Goal: Task Accomplishment & Management: Use online tool/utility

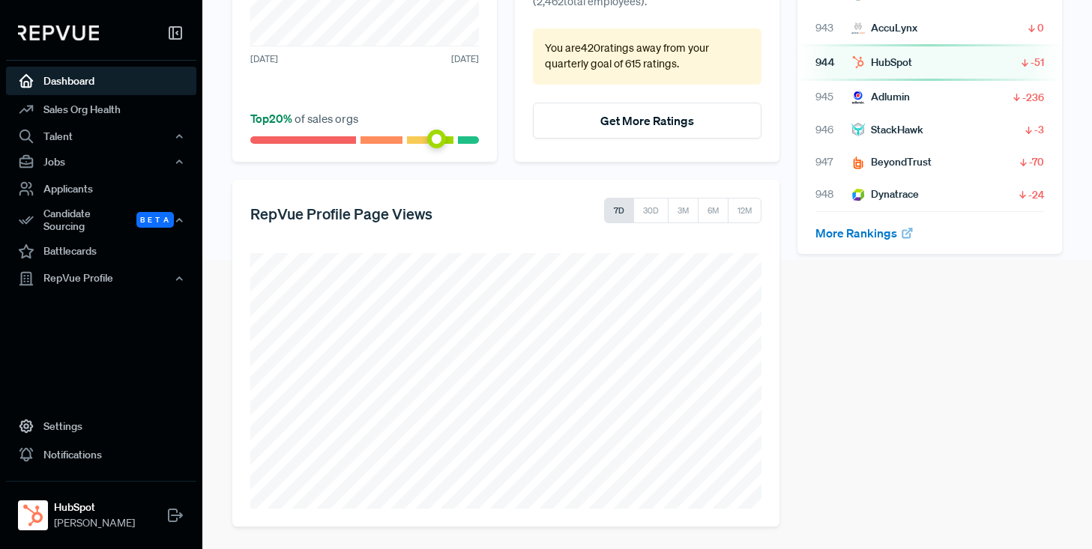
scroll to position [290, 0]
click at [55, 266] on div "RepVue Profile" at bounding box center [101, 278] width 190 height 25
click at [64, 325] on link "Reviews" at bounding box center [121, 331] width 190 height 24
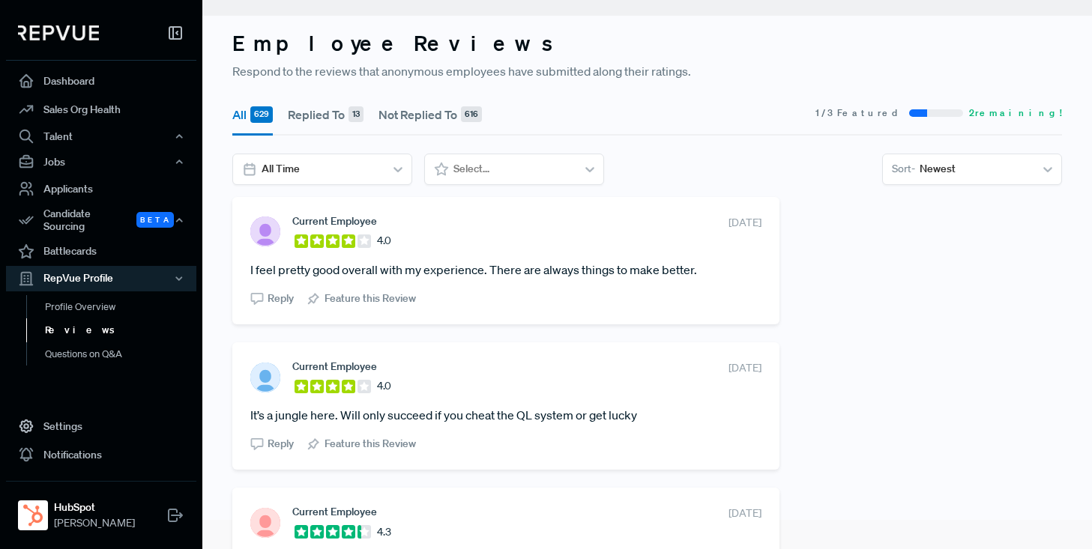
scroll to position [32, 0]
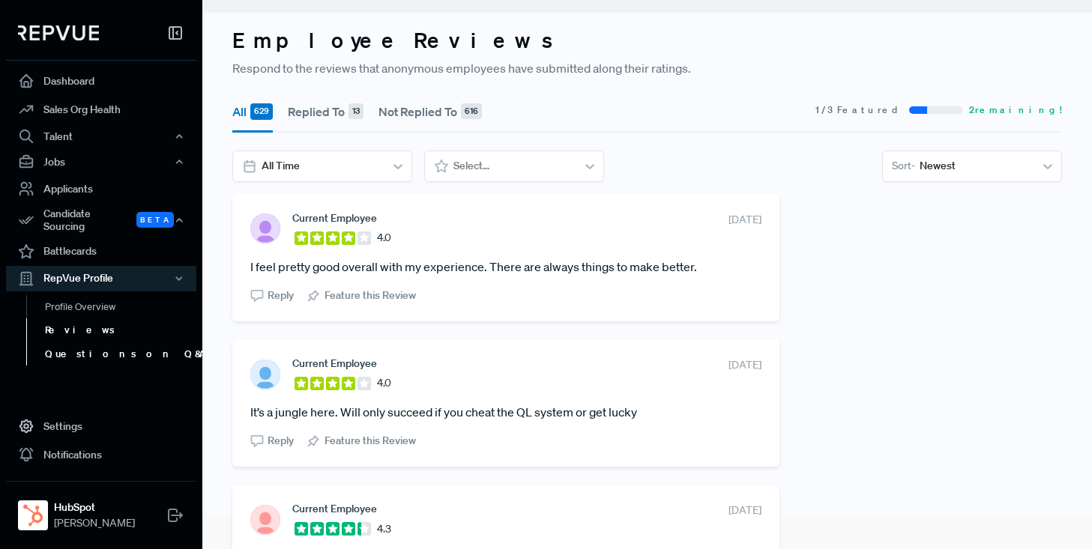
click at [66, 346] on link "Questions on Q&A" at bounding box center [121, 355] width 190 height 24
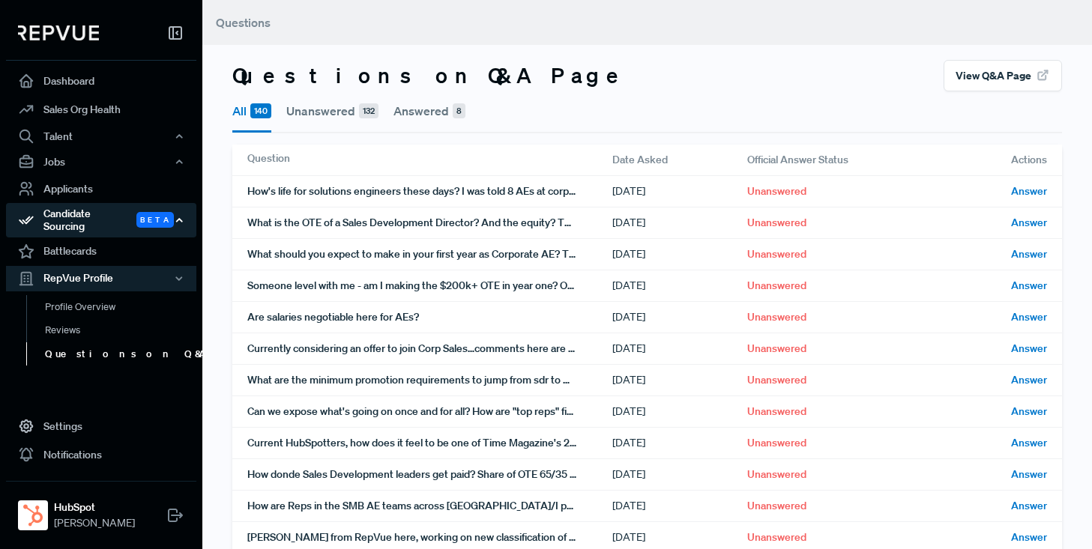
click at [73, 220] on div "Candidate Sourcing Beta" at bounding box center [101, 220] width 190 height 34
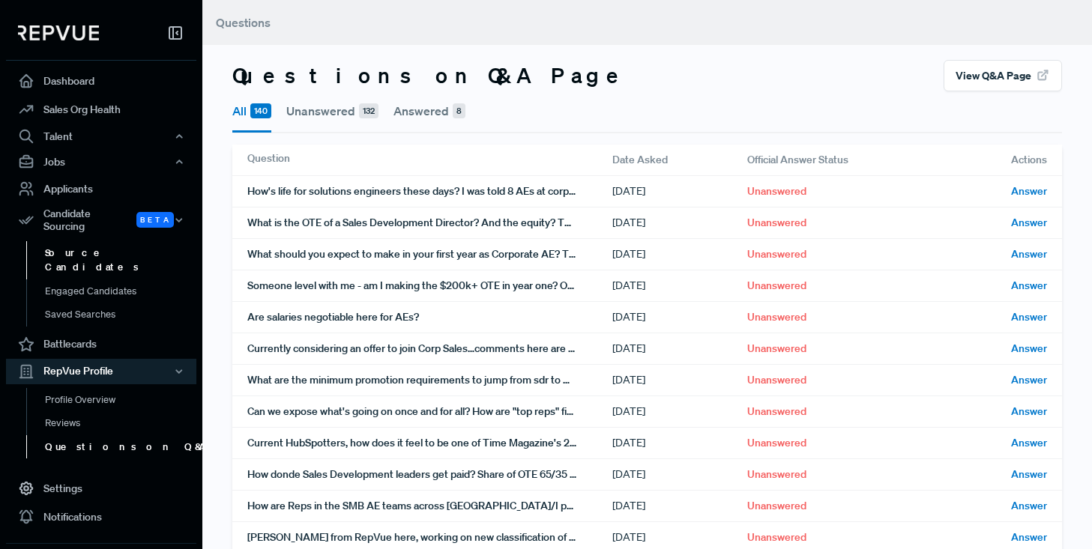
click at [79, 247] on link "Source Candidates" at bounding box center [121, 260] width 190 height 38
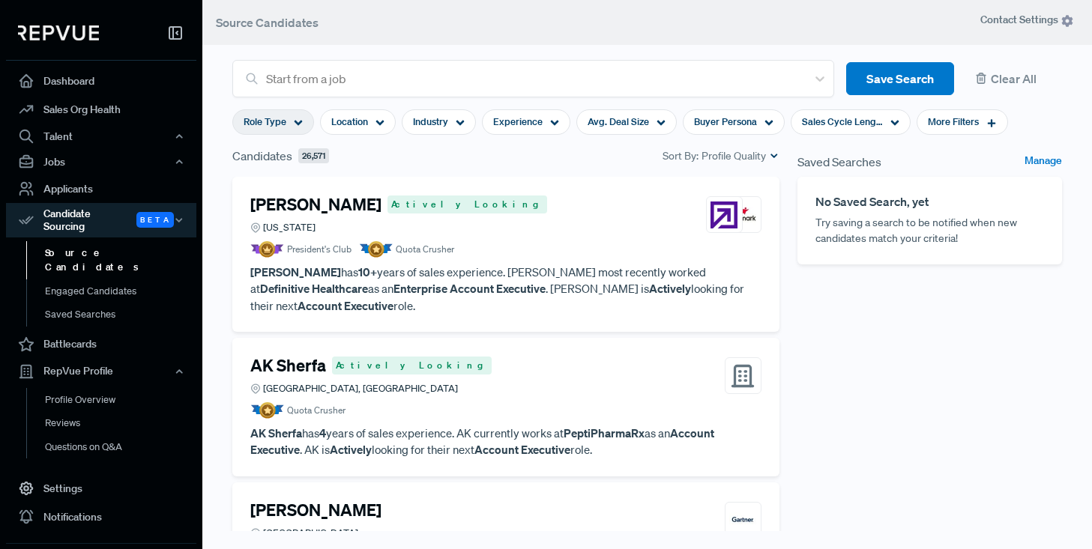
click at [297, 119] on icon at bounding box center [298, 122] width 9 height 9
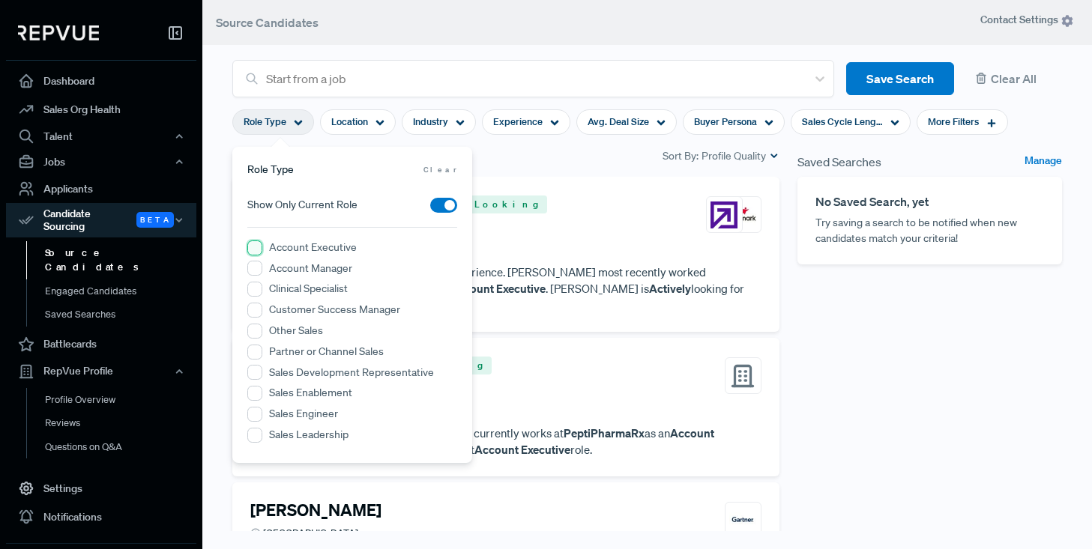
click at [254, 247] on Executive "Account Executive" at bounding box center [254, 248] width 15 height 15
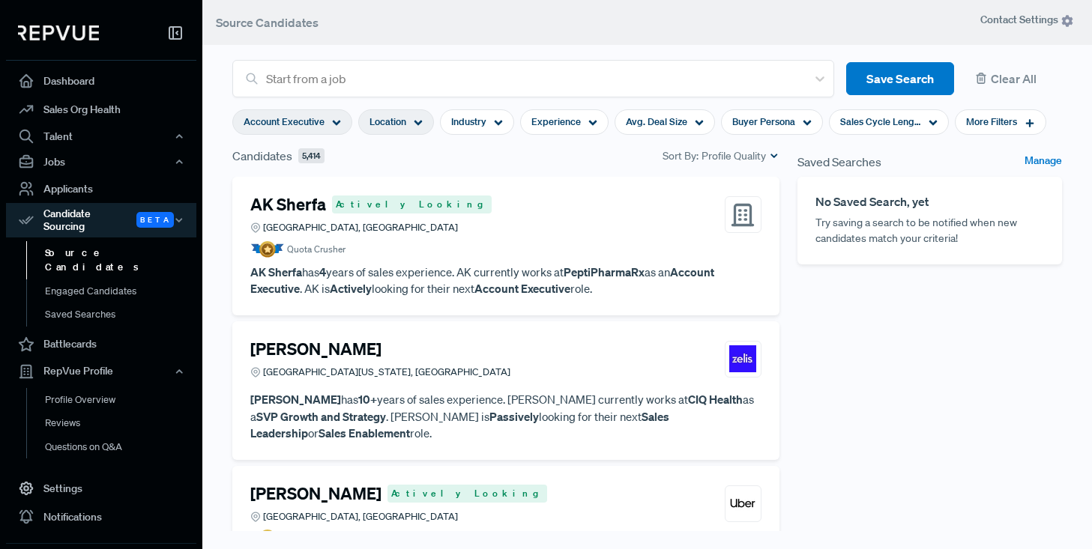
click at [418, 123] on use at bounding box center [419, 123] width 8 height 5
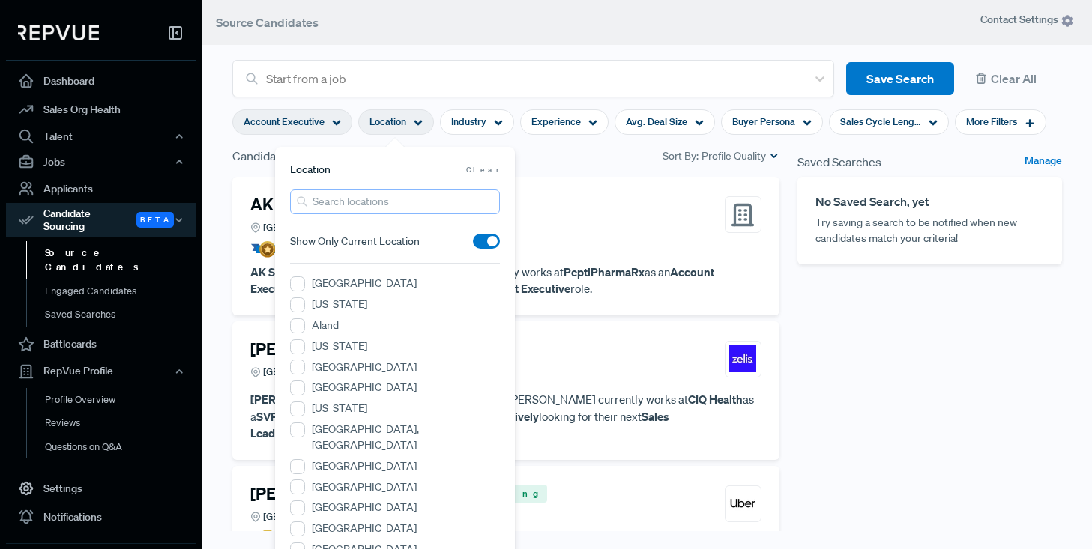
click at [354, 200] on input "search" at bounding box center [395, 202] width 210 height 25
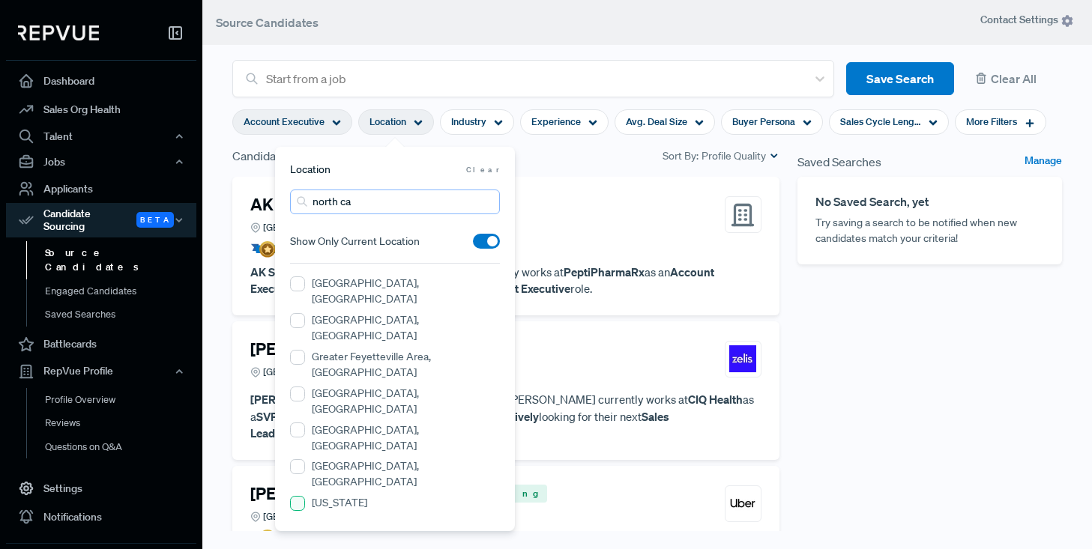
type input "north ca"
click at [298, 496] on Carolina "[US_STATE]" at bounding box center [297, 503] width 15 height 15
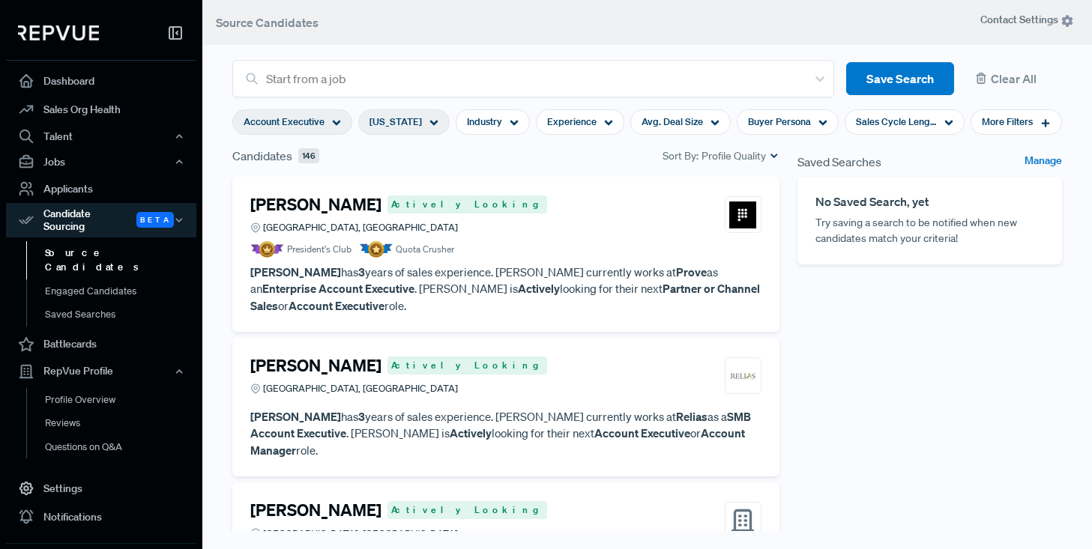
click at [580, 147] on section "Account Executive [US_STATE] Industry Experience Avg. Deal Size Buyer Persona S…" at bounding box center [647, 121] width 830 height 49
click at [971, 135] on div "More Filters" at bounding box center [1016, 121] width 91 height 25
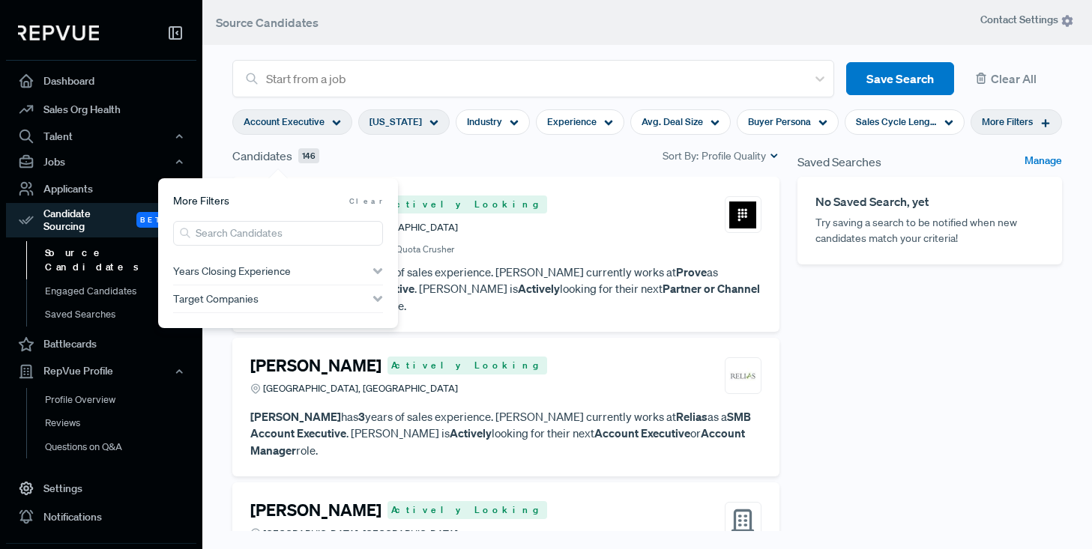
click at [298, 271] on div "Years Closing Experience" at bounding box center [278, 271] width 210 height 12
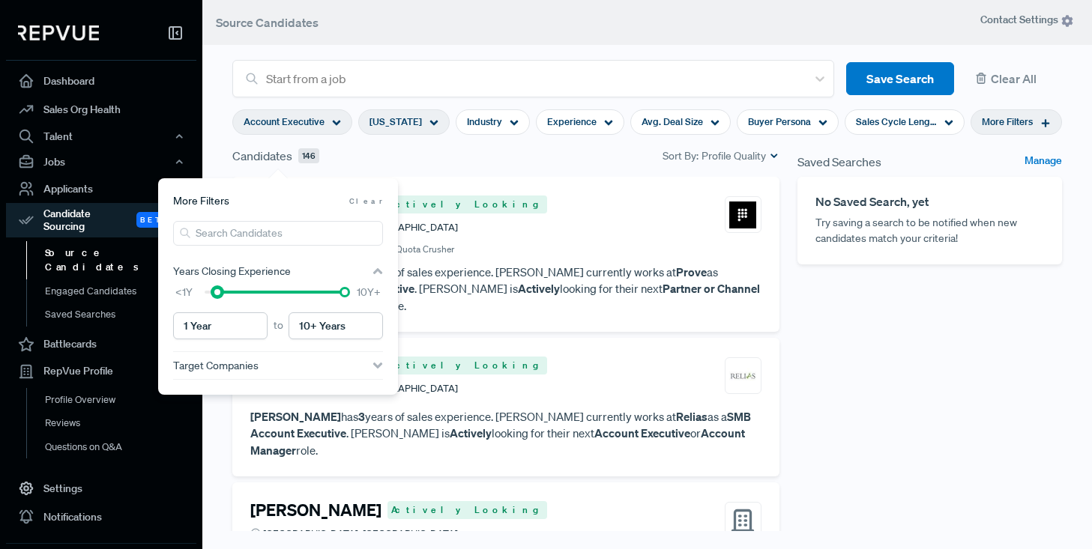
type input "2 Years"
drag, startPoint x: 206, startPoint y: 292, endPoint x: 229, endPoint y: 293, distance: 23.3
click at [229, 293] on div at bounding box center [230, 292] width 10 height 10
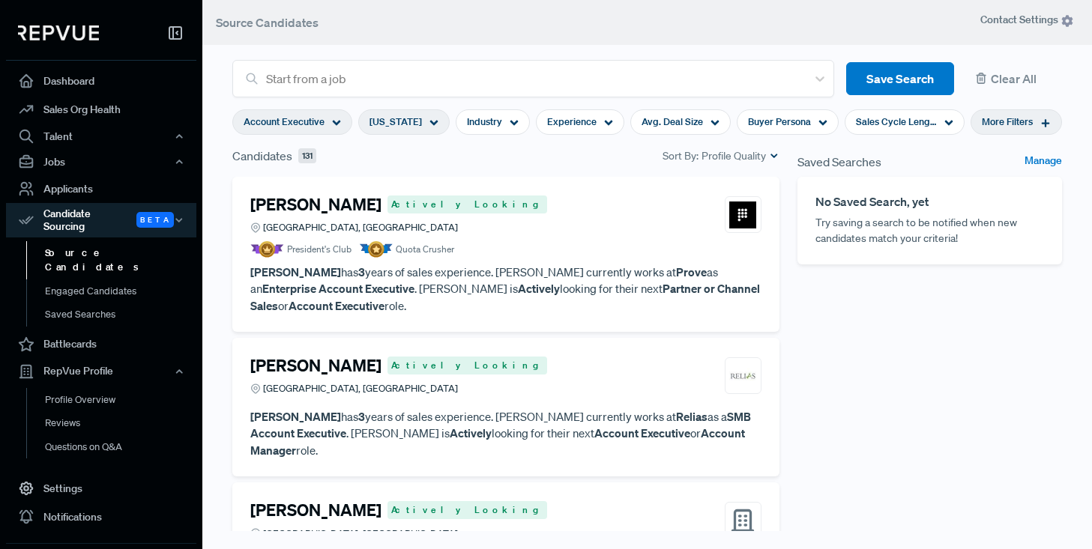
click at [561, 147] on section "Account Executive [US_STATE] Industry Experience Avg. Deal Size Buyer Persona S…" at bounding box center [647, 121] width 830 height 49
click at [825, 121] on icon at bounding box center [823, 122] width 9 height 9
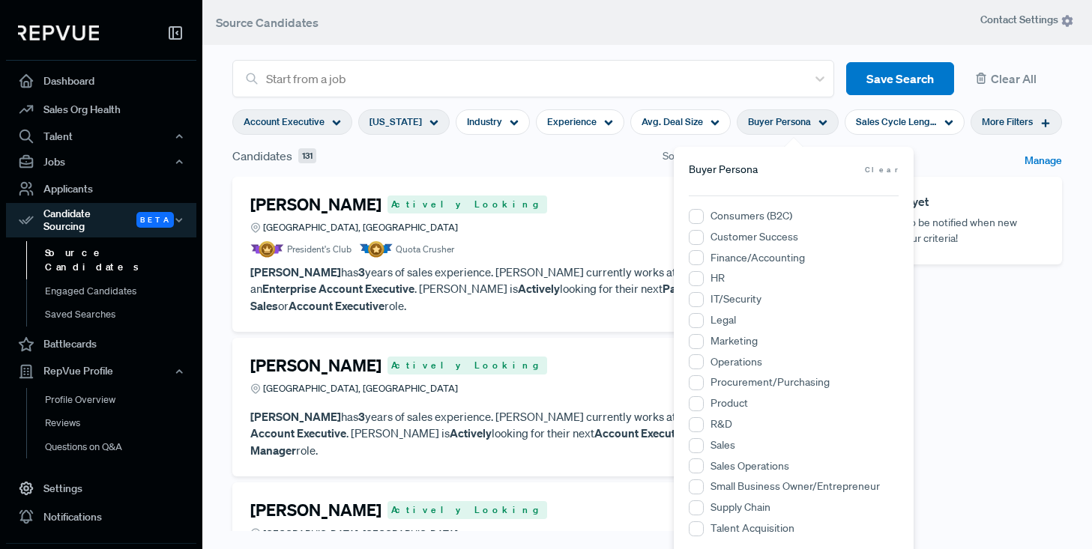
scroll to position [7, 0]
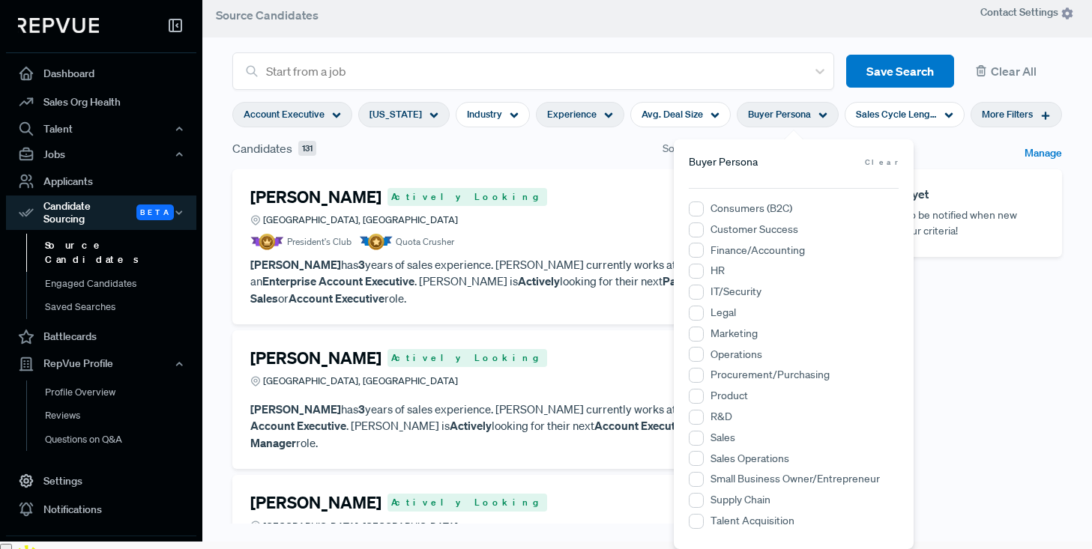
click at [613, 117] on icon at bounding box center [608, 115] width 9 height 9
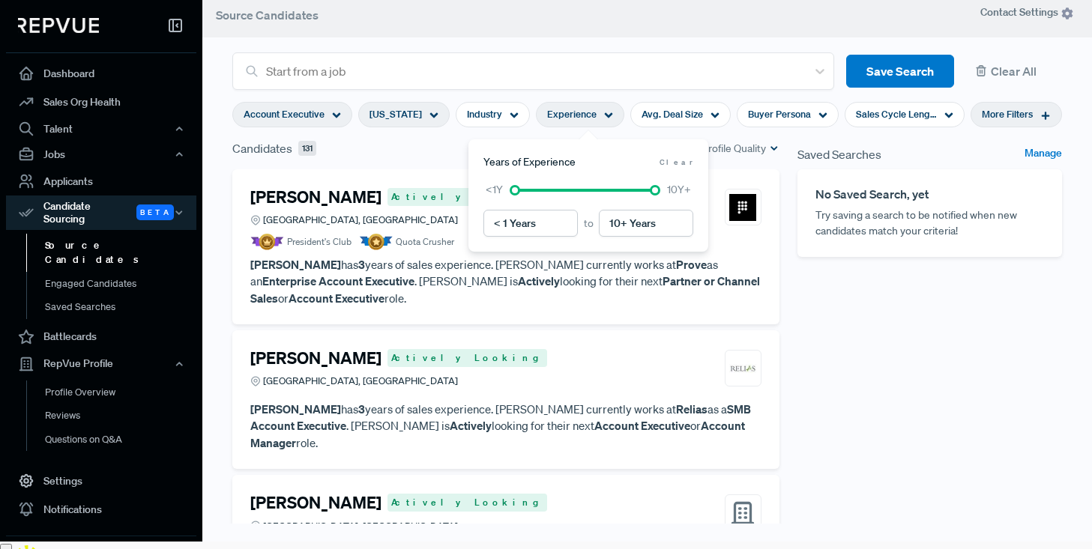
scroll to position [0, 0]
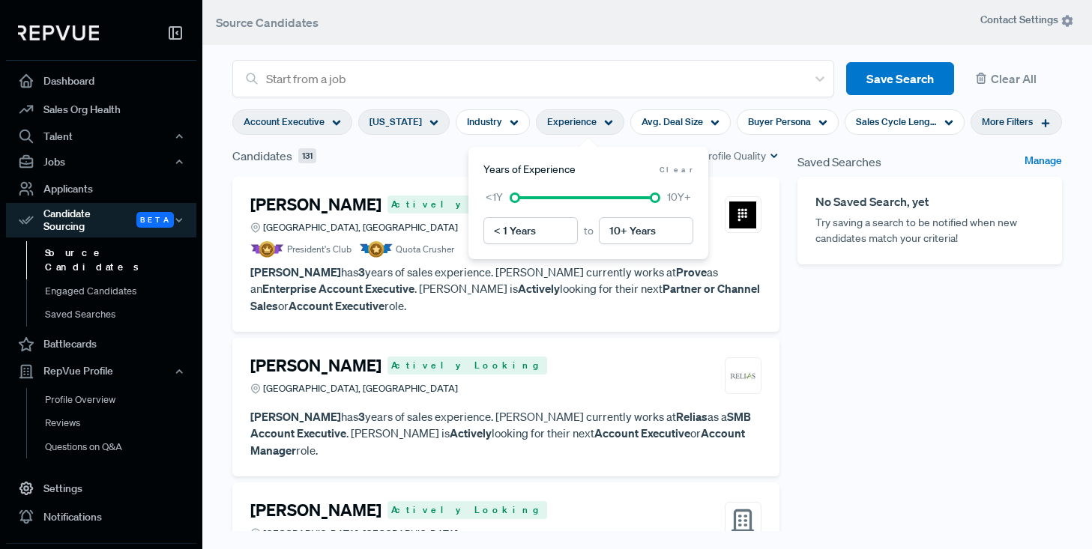
click at [619, 114] on div "Experience" at bounding box center [580, 121] width 88 height 25
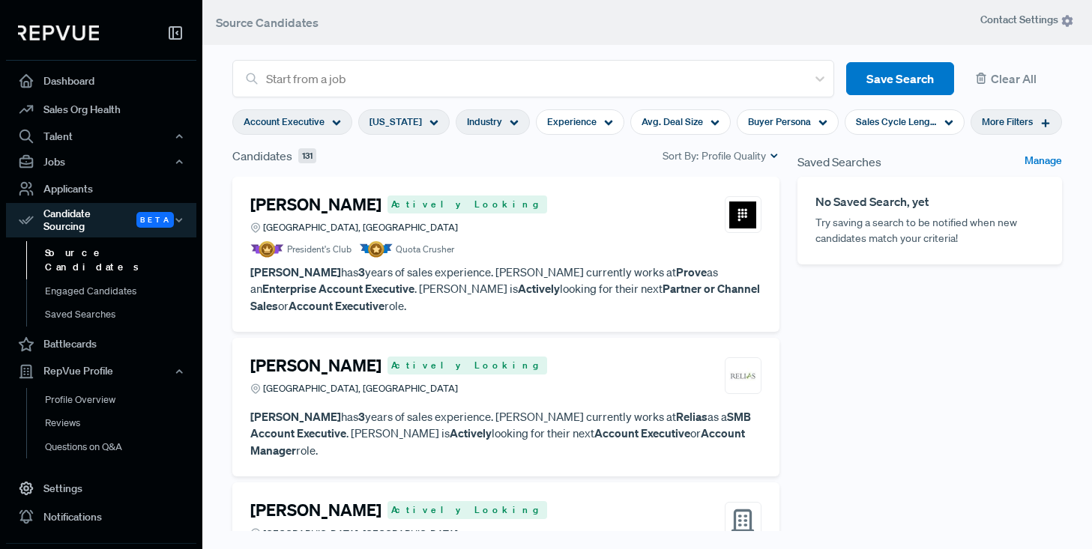
click at [519, 120] on icon at bounding box center [514, 122] width 9 height 9
click at [669, 147] on section "Account Executive [US_STATE] Industry Experience Avg. Deal Size Buyer Persona S…" at bounding box center [647, 121] width 830 height 49
click at [481, 298] on p "[PERSON_NAME] has 3 years of sales experience. [PERSON_NAME] currently works at…" at bounding box center [505, 289] width 511 height 51
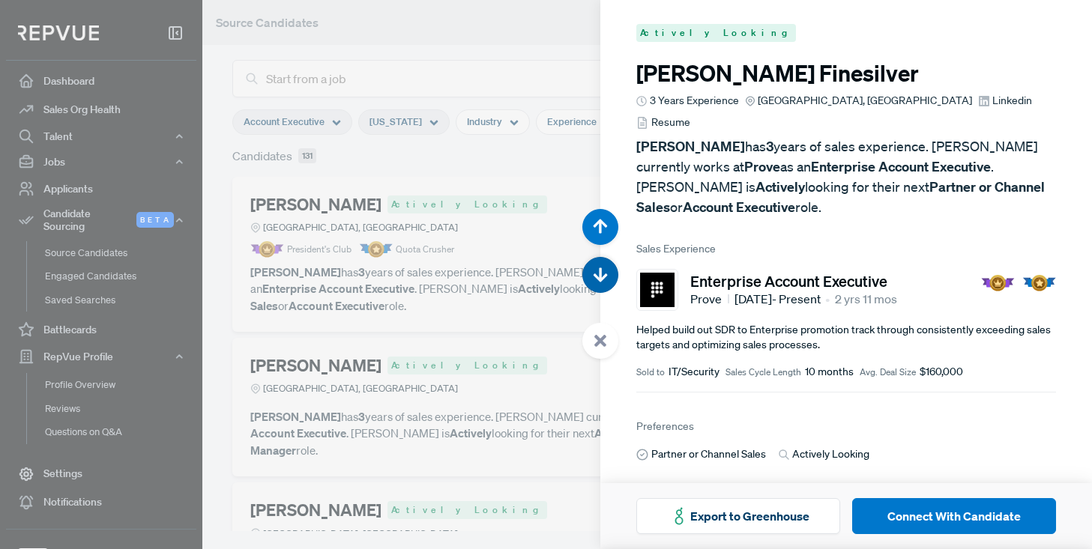
click at [604, 271] on icon "button" at bounding box center [600, 275] width 15 height 15
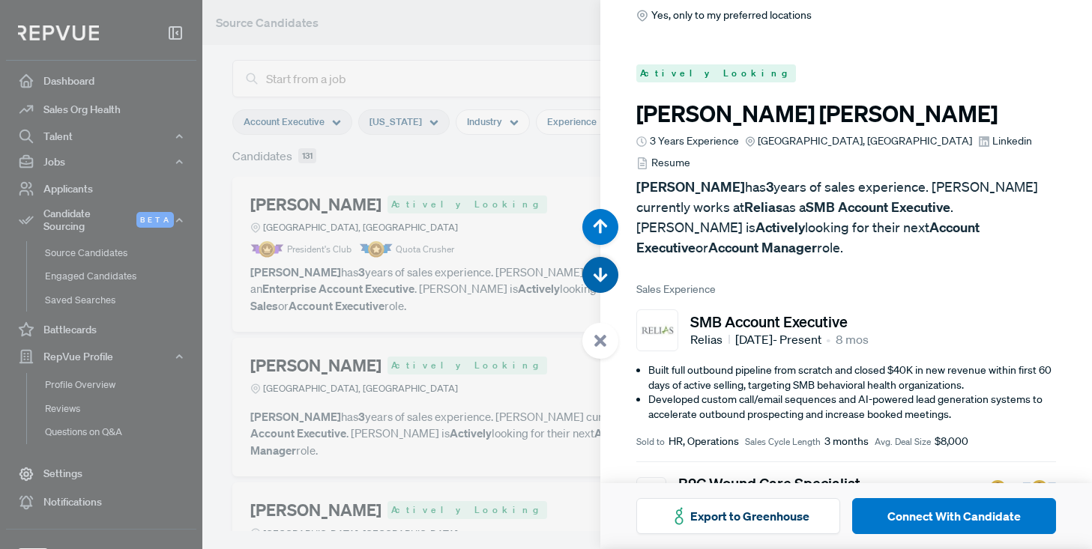
scroll to position [549, 0]
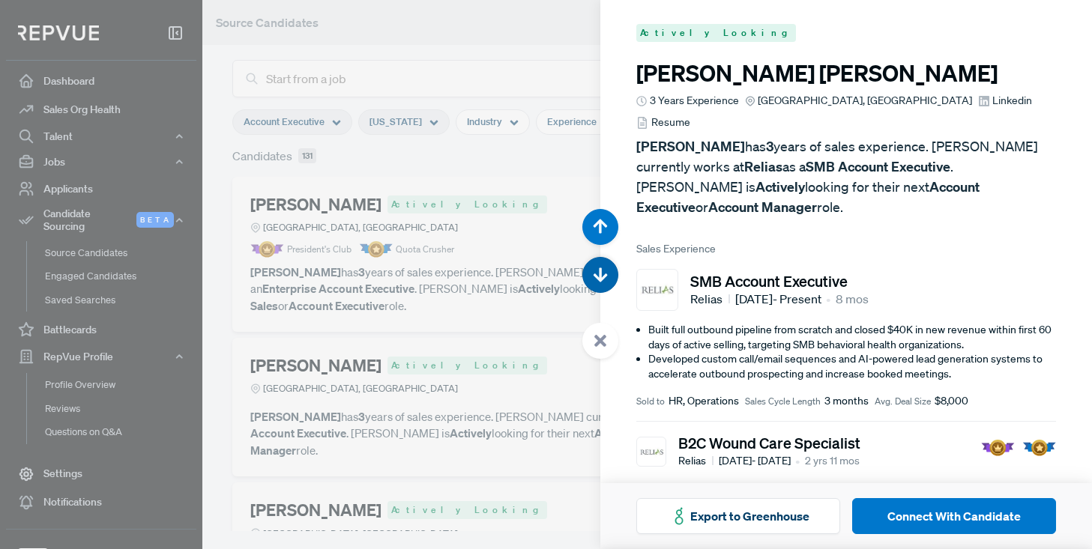
click at [604, 271] on icon "button" at bounding box center [600, 275] width 15 height 15
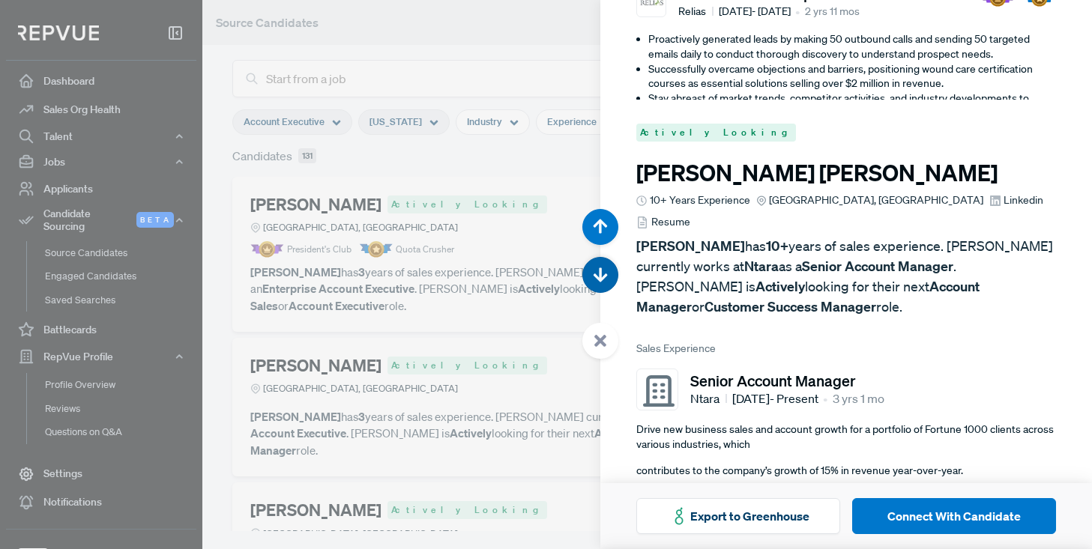
scroll to position [1099, 0]
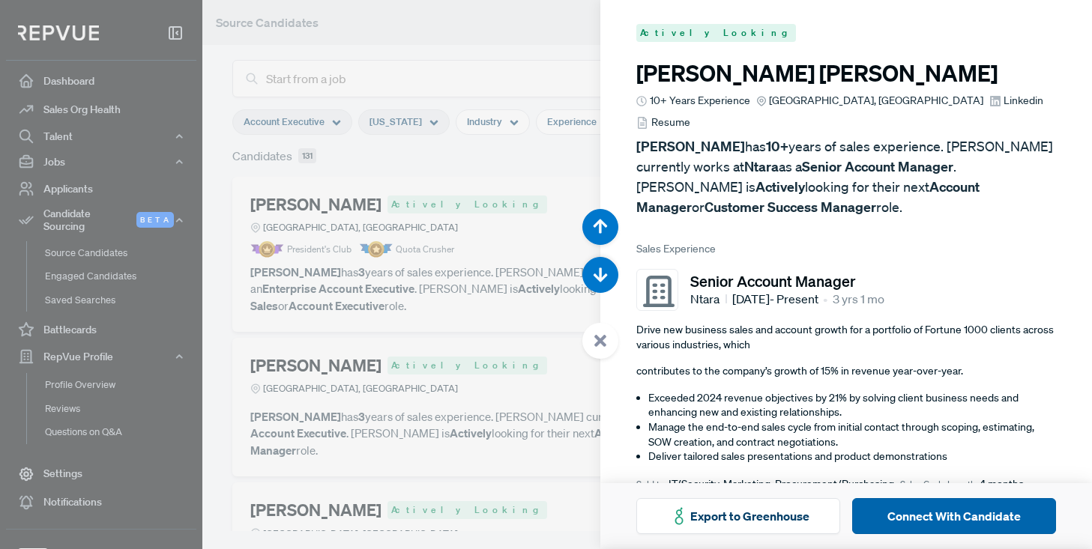
click at [954, 512] on button "Connect With Candidate" at bounding box center [954, 517] width 204 height 36
